Goal: Navigation & Orientation: Go to known website

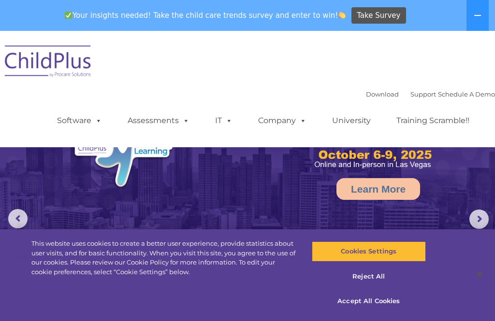
select select "MEDIUM"
click at [484, 215] on rs-arrow at bounding box center [478, 219] width 19 height 19
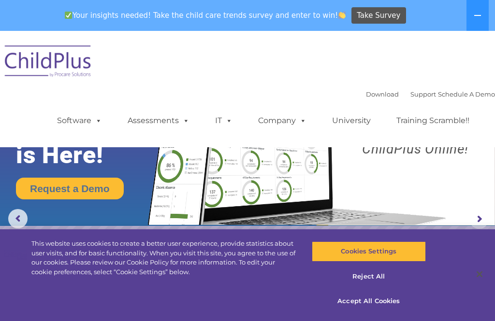
click at [482, 210] on rs-arrow at bounding box center [478, 219] width 19 height 19
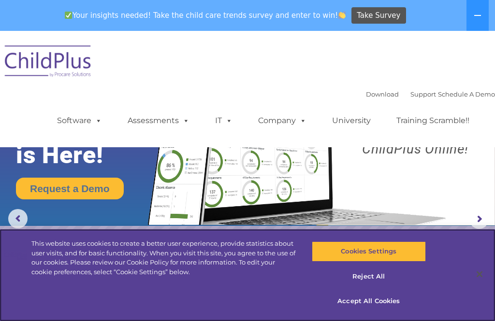
click at [396, 245] on button "Cookies Settings" at bounding box center [369, 252] width 114 height 20
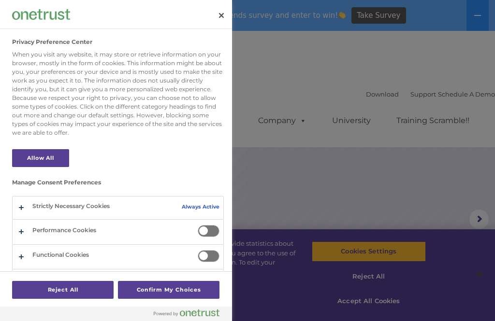
click at [41, 202] on button "Privacy Preference Center" at bounding box center [118, 208] width 211 height 23
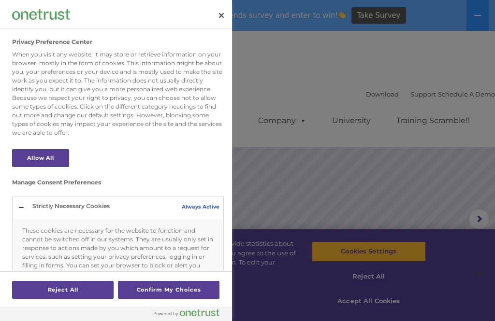
click at [66, 288] on button "Reject All" at bounding box center [62, 290] width 101 height 18
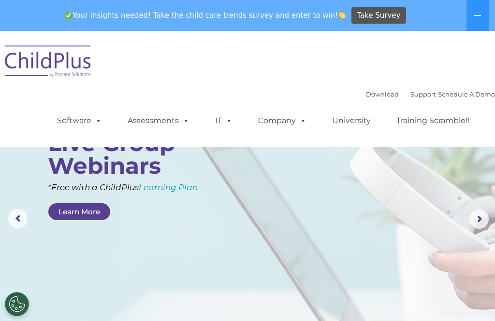
click at [17, 303] on button "Cookies Settings" at bounding box center [17, 304] width 24 height 24
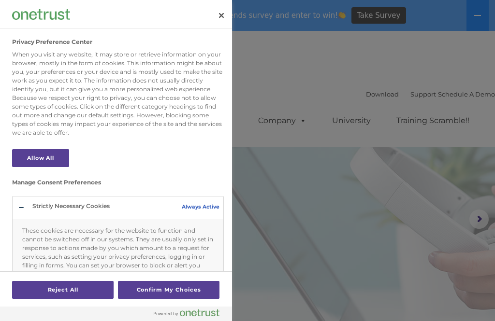
click at [145, 288] on button "Confirm My Choices" at bounding box center [168, 290] width 101 height 18
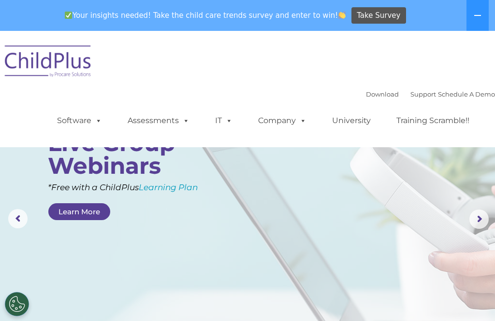
click at [9, 210] on rs-arrow at bounding box center [17, 218] width 19 height 19
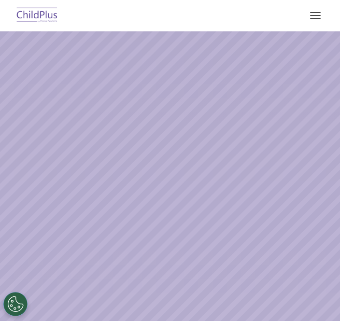
select select "MEDIUM"
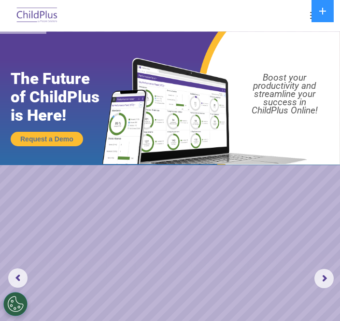
click at [330, 14] on button at bounding box center [323, 11] width 22 height 22
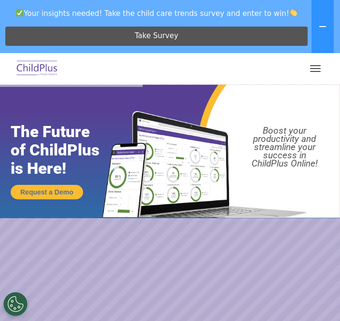
click at [18, 300] on button "Cookies Settings" at bounding box center [15, 304] width 24 height 24
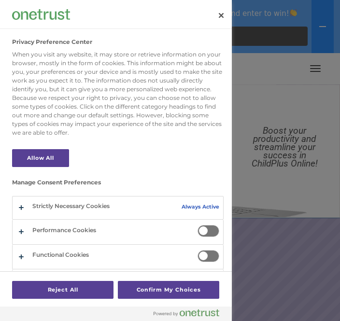
click at [116, 224] on button "Privacy Preference Center" at bounding box center [118, 232] width 211 height 24
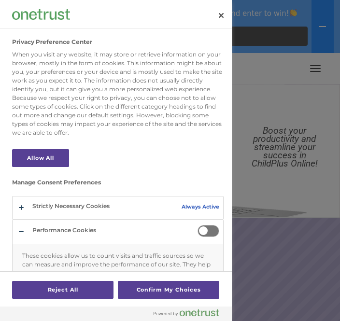
click at [112, 230] on button "Privacy Preference Center" at bounding box center [118, 274] width 211 height 108
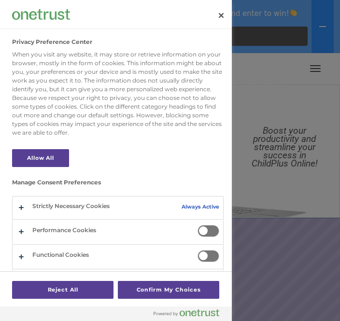
click at [86, 256] on button "Privacy Preference Center" at bounding box center [118, 257] width 211 height 24
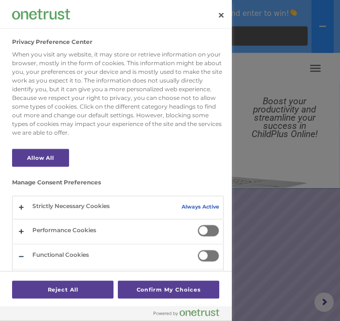
scroll to position [29, 0]
click at [177, 282] on button "Confirm My Choices" at bounding box center [168, 290] width 101 height 18
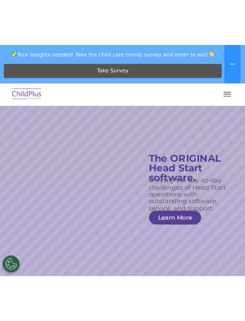
scroll to position [0, 0]
